Goal: Task Accomplishment & Management: Use online tool/utility

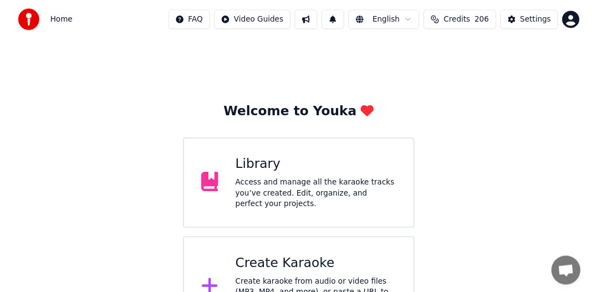
scroll to position [257, 0]
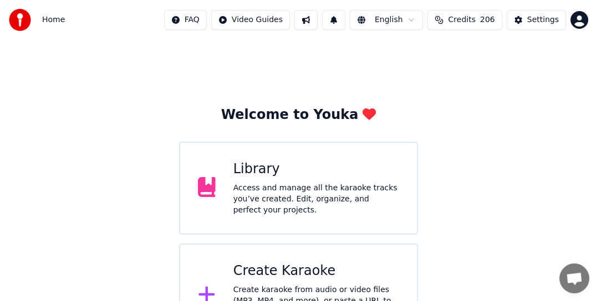
click at [264, 198] on div "Access and manage all the karaoke tracks you’ve created. Edit, organize, and pe…" at bounding box center [316, 199] width 166 height 33
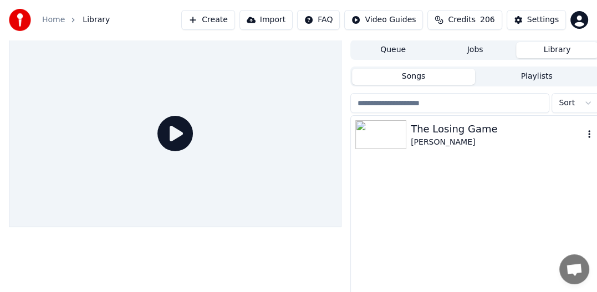
click at [415, 131] on div "The Losing Game" at bounding box center [497, 129] width 173 height 16
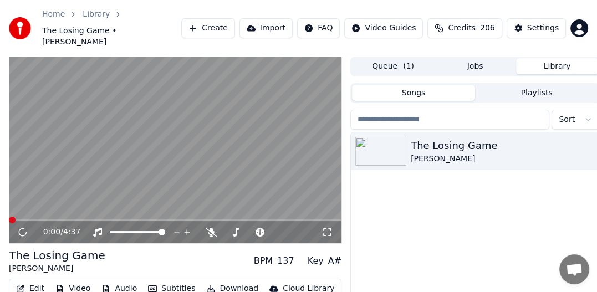
click at [590, 109] on html "Home Library The Losing Game • [PERSON_NAME] Create Import FAQ Video Guides Cre…" at bounding box center [298, 146] width 597 height 292
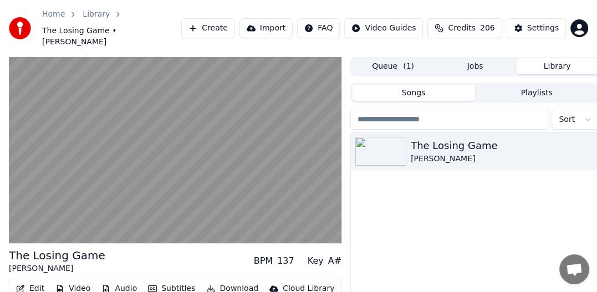
click at [389, 240] on html "Home Library The Losing Game • [PERSON_NAME] Create Import FAQ Video Guides Cre…" at bounding box center [298, 146] width 597 height 292
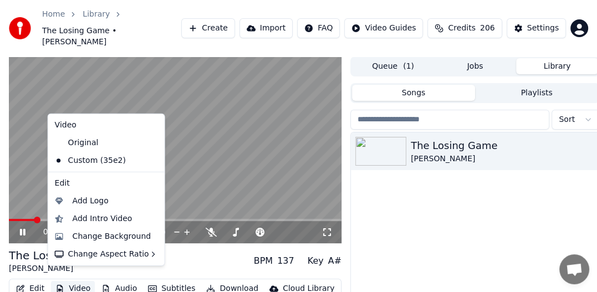
click at [80, 281] on button "Video" at bounding box center [73, 289] width 44 height 16
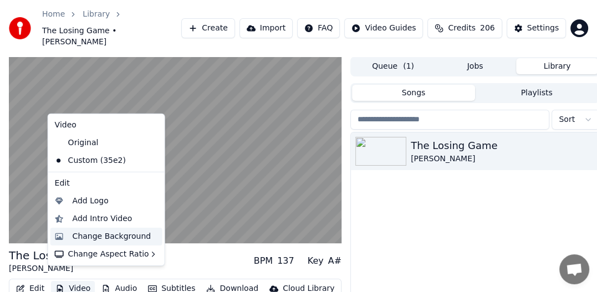
click at [91, 237] on div "Change Background" at bounding box center [112, 236] width 79 height 11
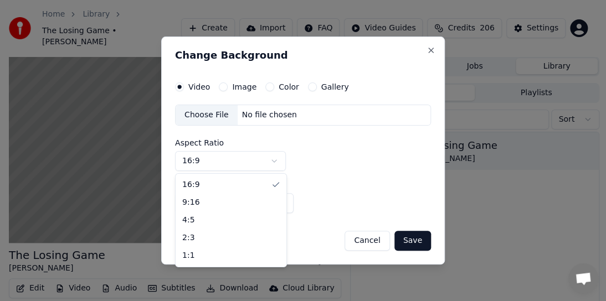
click at [274, 160] on body "Home Library The Losing Game • [PERSON_NAME] Create Import FAQ Video Guides Cre…" at bounding box center [298, 150] width 597 height 301
select select "***"
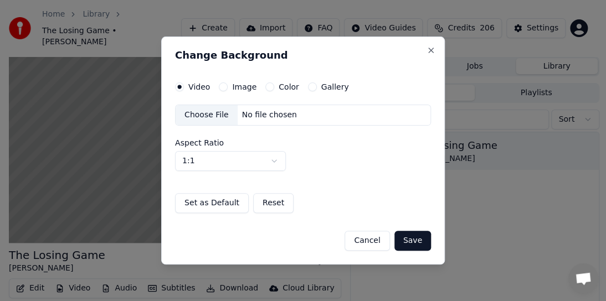
click at [246, 91] on label "Image" at bounding box center [244, 87] width 24 height 8
click at [228, 91] on button "Image" at bounding box center [223, 87] width 9 height 9
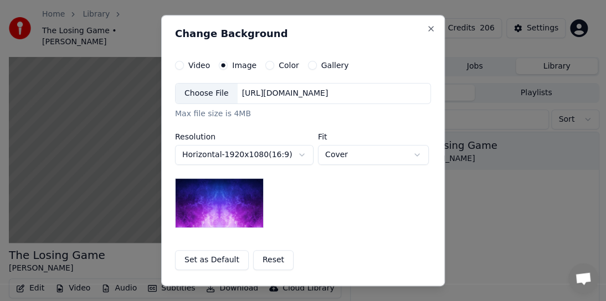
click at [276, 94] on div "[URL][DOMAIN_NAME]" at bounding box center [285, 93] width 95 height 11
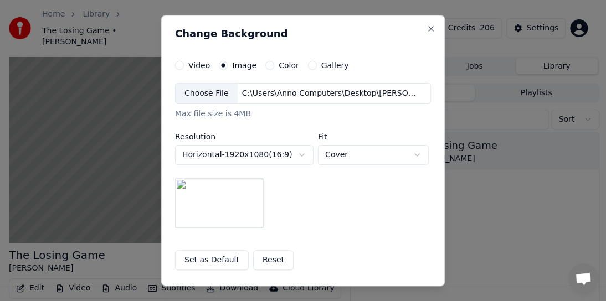
click at [271, 259] on button "Reset" at bounding box center [273, 260] width 40 height 20
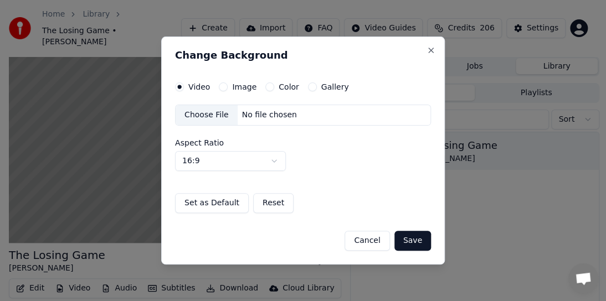
click at [412, 240] on button "Save" at bounding box center [413, 241] width 37 height 20
click at [228, 117] on div "Choose File" at bounding box center [207, 115] width 62 height 20
click at [272, 161] on body "Home Library The Losing Game • [PERSON_NAME] Create Import FAQ Video Guides Cre…" at bounding box center [298, 150] width 597 height 301
click at [410, 239] on button "Save" at bounding box center [413, 241] width 37 height 20
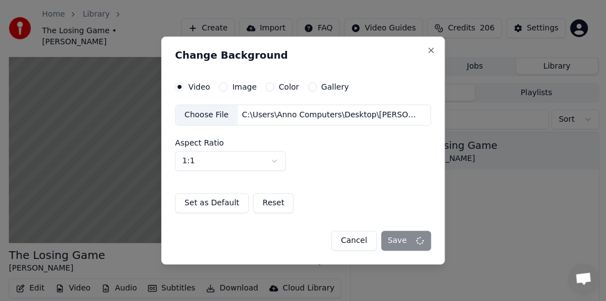
select select "****"
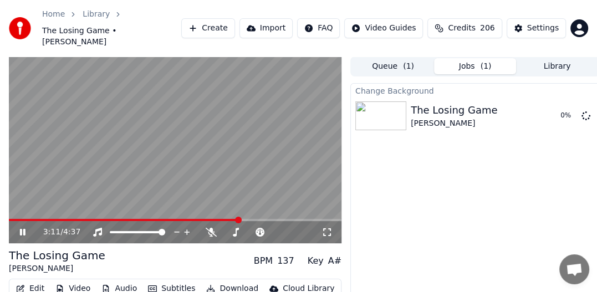
scroll to position [38, 0]
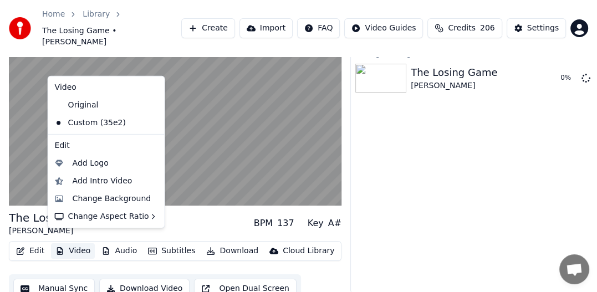
click at [72, 243] on button "Video" at bounding box center [73, 251] width 44 height 16
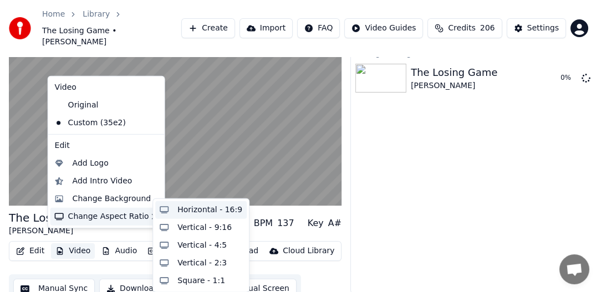
click at [206, 213] on div "Horizontal - 16:9" at bounding box center [209, 209] width 65 height 11
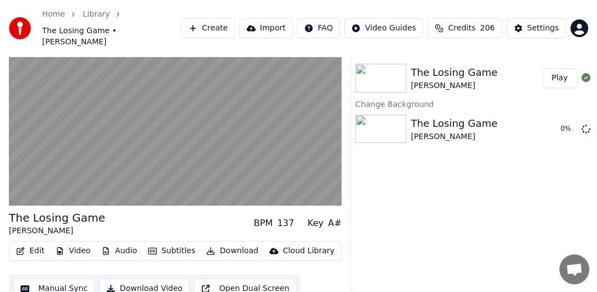
click at [459, 80] on div "[PERSON_NAME]" at bounding box center [454, 85] width 86 height 11
click at [562, 69] on button "Play" at bounding box center [559, 78] width 35 height 20
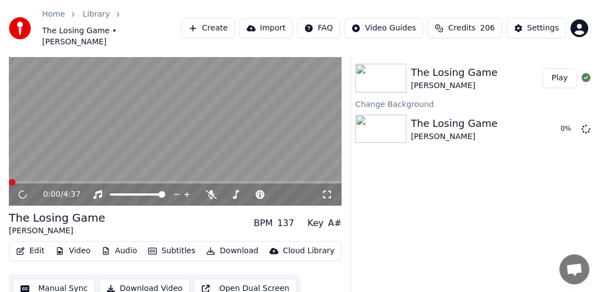
click at [559, 71] on button "Play" at bounding box center [559, 78] width 35 height 20
click at [78, 243] on button "Video" at bounding box center [73, 251] width 44 height 16
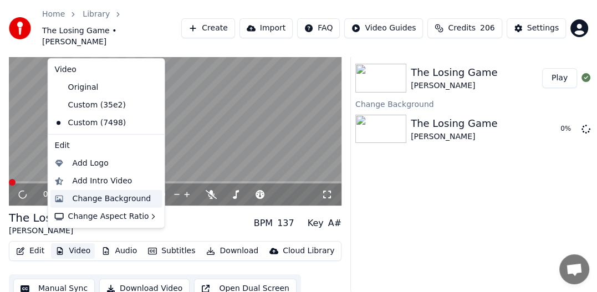
click at [81, 198] on div "Change Background" at bounding box center [112, 198] width 79 height 11
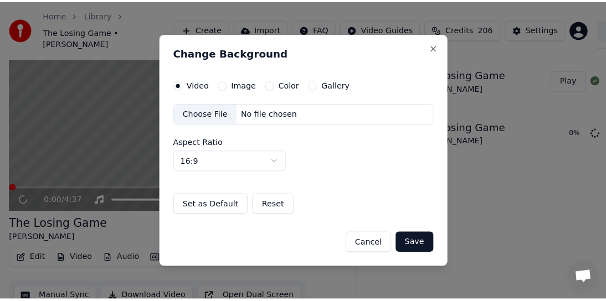
scroll to position [28, 0]
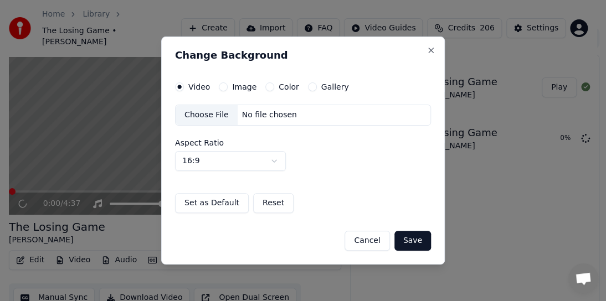
click at [219, 117] on div "Choose File" at bounding box center [207, 115] width 62 height 20
click at [264, 201] on button "Reset" at bounding box center [273, 203] width 40 height 20
click at [406, 244] on button "Save" at bounding box center [413, 241] width 37 height 20
click at [217, 112] on div "Choose File" at bounding box center [207, 115] width 62 height 20
click at [271, 158] on body "Home Library The Losing Game • [PERSON_NAME] Create Import FAQ Video Guides Cre…" at bounding box center [298, 122] width 597 height 301
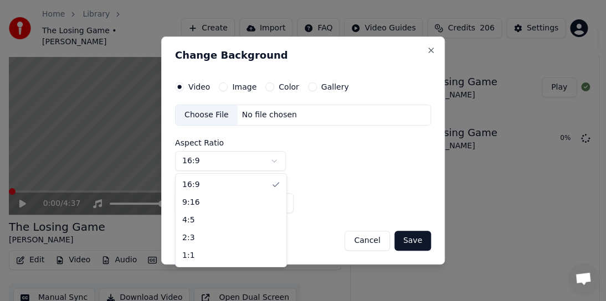
select select "***"
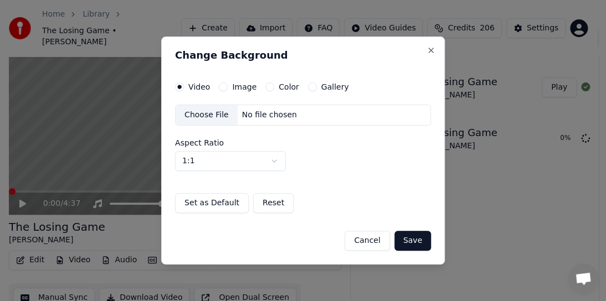
click at [209, 206] on button "Set as Default" at bounding box center [212, 203] width 74 height 20
click at [401, 235] on button "Save" at bounding box center [413, 241] width 37 height 20
click at [413, 241] on button "Save" at bounding box center [413, 241] width 37 height 20
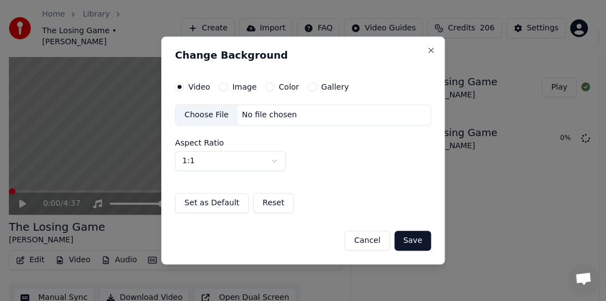
click at [235, 86] on label "Image" at bounding box center [244, 87] width 24 height 8
click at [228, 86] on button "Image" at bounding box center [223, 87] width 9 height 9
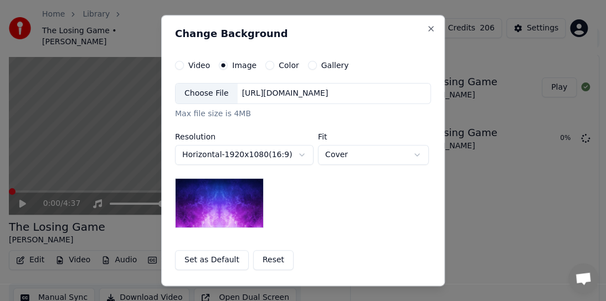
click at [248, 96] on div "[URL][DOMAIN_NAME]" at bounding box center [285, 93] width 95 height 11
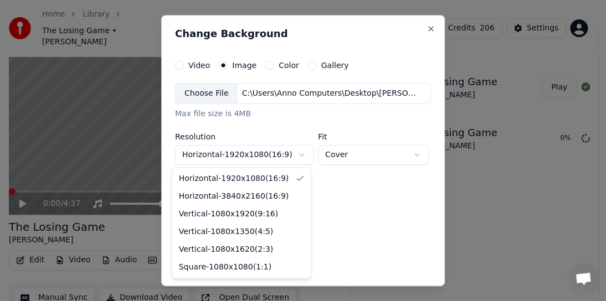
click at [299, 155] on body "Home Library The Losing Game • [PERSON_NAME] Create Import FAQ Video Guides Cre…" at bounding box center [298, 122] width 597 height 301
select select "*********"
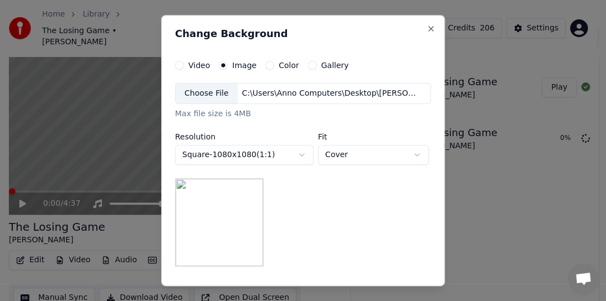
click at [351, 156] on body "Home Library The Losing Game • [PERSON_NAME] Create Import FAQ Video Guides Cre…" at bounding box center [298, 122] width 597 height 301
click at [397, 151] on body "Home Library The Losing Game • [PERSON_NAME] Create Import FAQ Video Guides Cre…" at bounding box center [298, 122] width 597 height 301
select select "****"
click at [286, 66] on label "Color" at bounding box center [289, 66] width 21 height 8
click at [274, 66] on button "Color" at bounding box center [269, 65] width 9 height 9
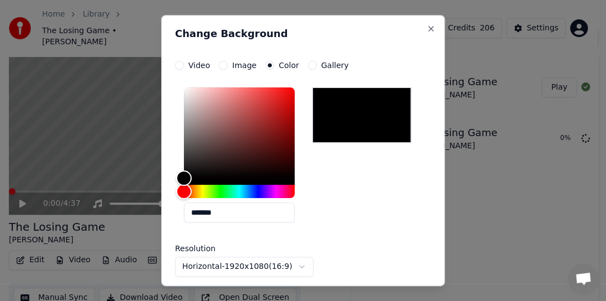
click at [310, 69] on button "Gallery" at bounding box center [312, 65] width 9 height 9
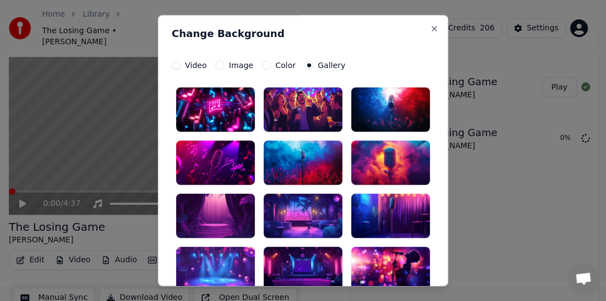
click at [222, 65] on div "Image" at bounding box center [235, 65] width 38 height 9
click at [216, 66] on button "Image" at bounding box center [220, 65] width 9 height 9
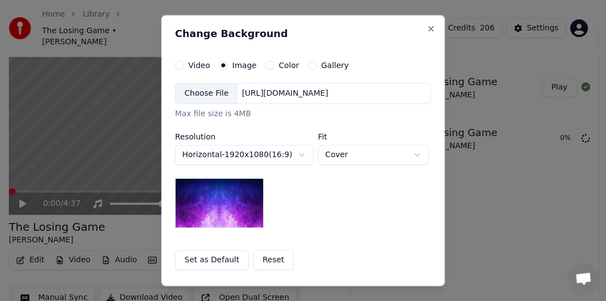
click at [219, 66] on button "Image" at bounding box center [223, 65] width 9 height 9
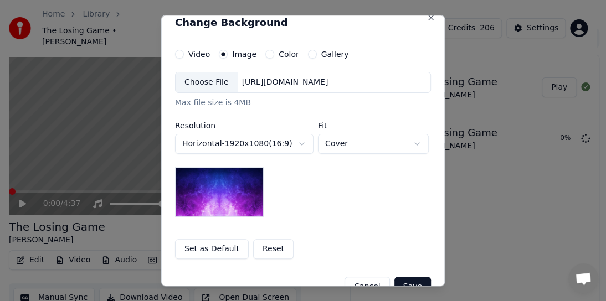
scroll to position [35, 0]
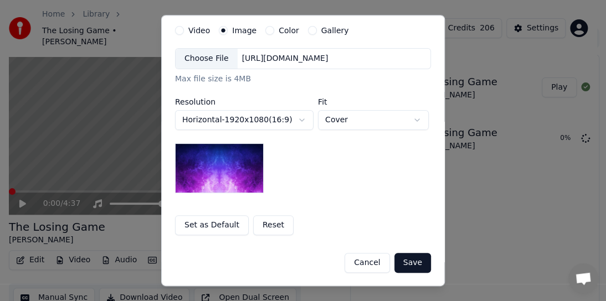
click at [214, 60] on div "Choose File" at bounding box center [207, 59] width 62 height 20
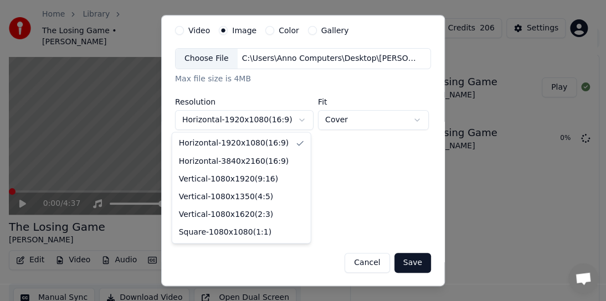
click at [300, 119] on body "Home Library The Losing Game • [PERSON_NAME] Create Import FAQ Video Guides Cre…" at bounding box center [298, 122] width 597 height 301
select select "*********"
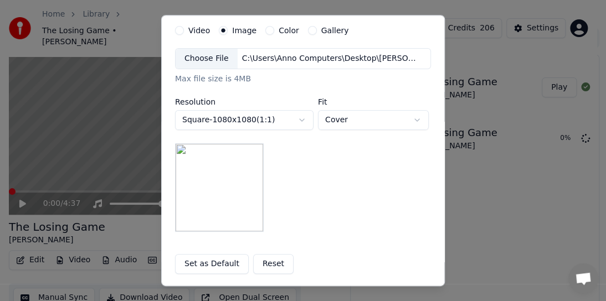
click at [202, 264] on button "Set as Default" at bounding box center [212, 264] width 74 height 20
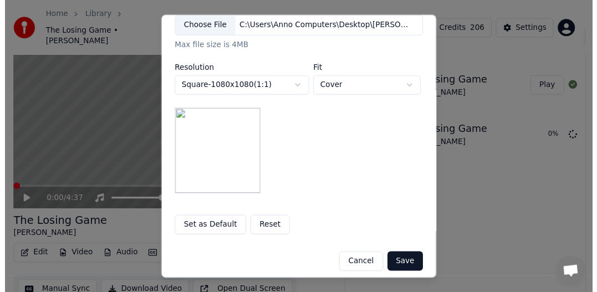
scroll to position [74, 0]
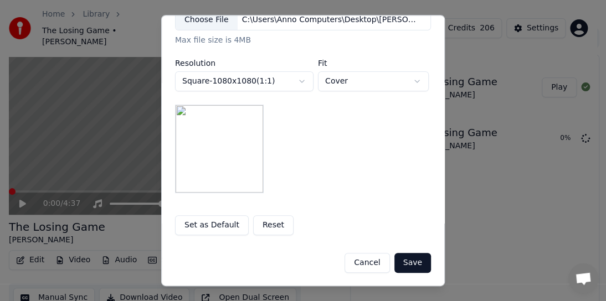
click at [409, 261] on button "Save" at bounding box center [413, 263] width 37 height 20
